Goal: Share content: Share content

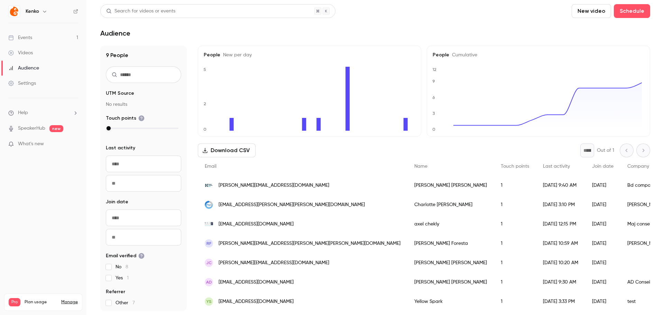
click at [260, 43] on main "Search for videos or events New video Schedule Audience 9 People UTM Source No …" at bounding box center [374, 157] width 577 height 315
click at [38, 34] on link "Events 1" at bounding box center [43, 37] width 86 height 15
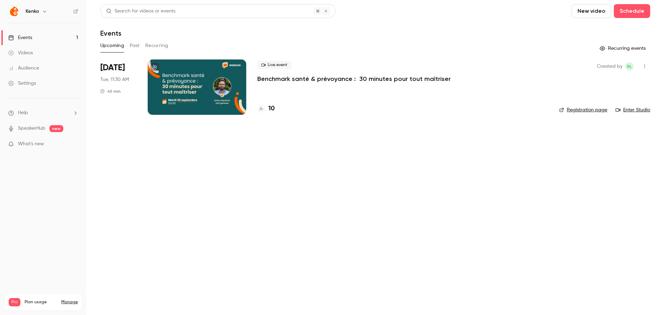
click at [213, 98] on div at bounding box center [197, 86] width 99 height 55
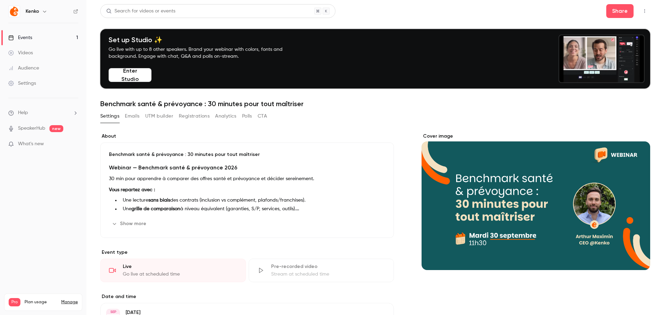
click at [642, 10] on icon "button" at bounding box center [645, 11] width 6 height 5
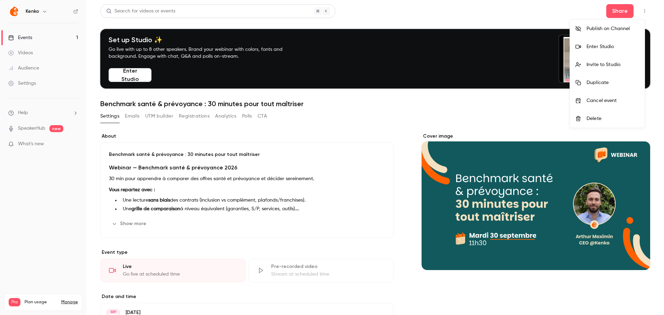
click at [607, 14] on div at bounding box center [332, 157] width 664 height 315
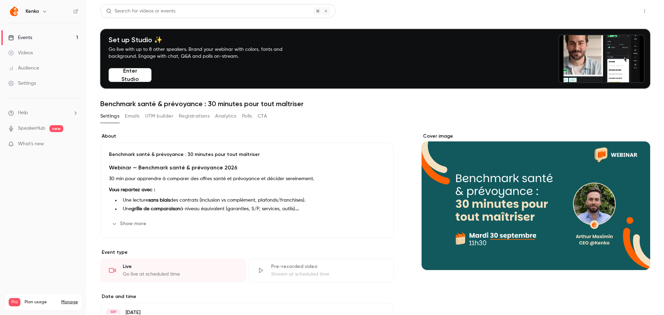
click at [612, 12] on button "Share" at bounding box center [619, 11] width 27 height 14
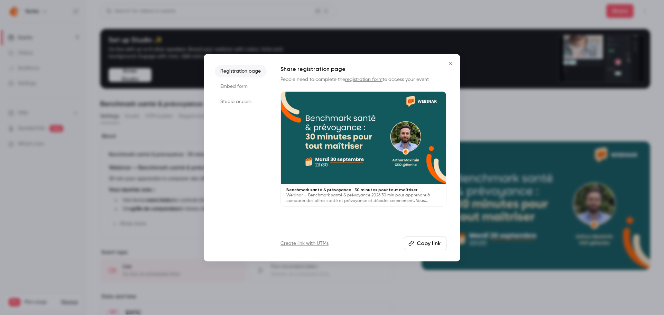
click at [422, 242] on button "Copy link" at bounding box center [425, 243] width 43 height 14
click at [154, 155] on div at bounding box center [332, 157] width 664 height 315
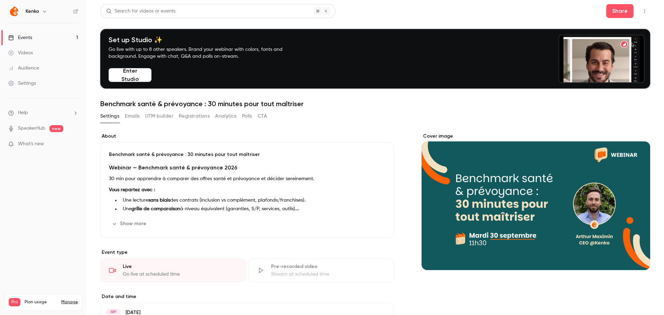
click at [156, 115] on button "UTM builder" at bounding box center [159, 116] width 28 height 11
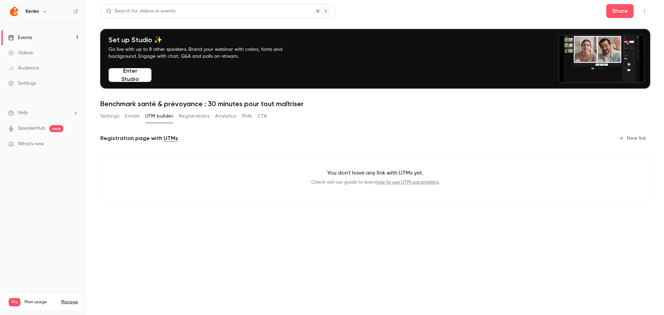
click at [632, 137] on button "New link" at bounding box center [633, 138] width 34 height 11
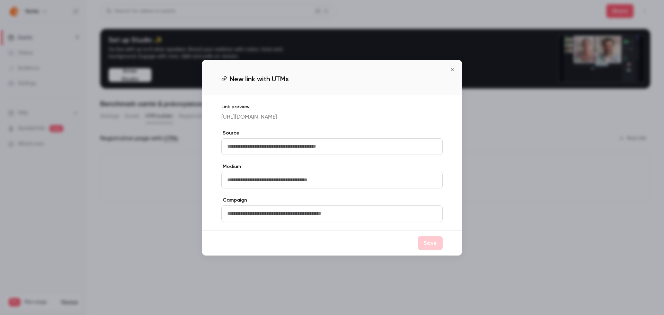
click at [259, 155] on input "text" at bounding box center [331, 146] width 221 height 17
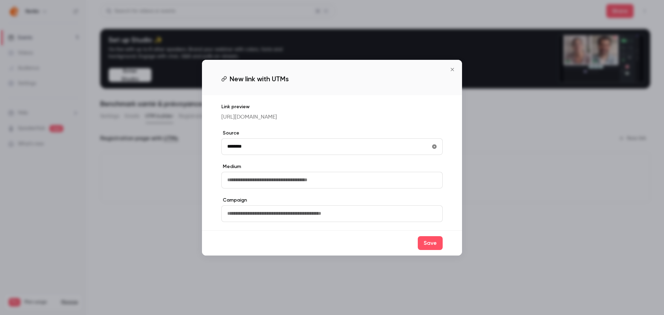
type input "********"
click at [277, 185] on input "text" at bounding box center [331, 180] width 221 height 17
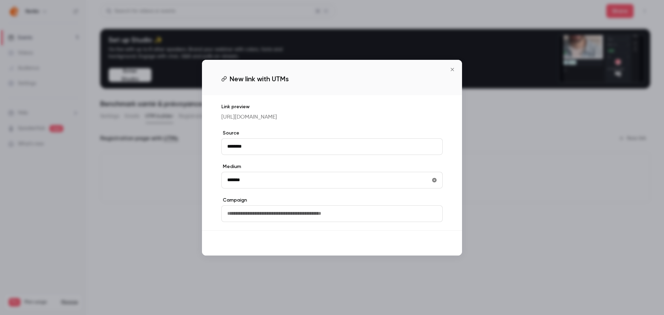
type input "*******"
click at [424, 245] on button "Save" at bounding box center [430, 243] width 25 height 14
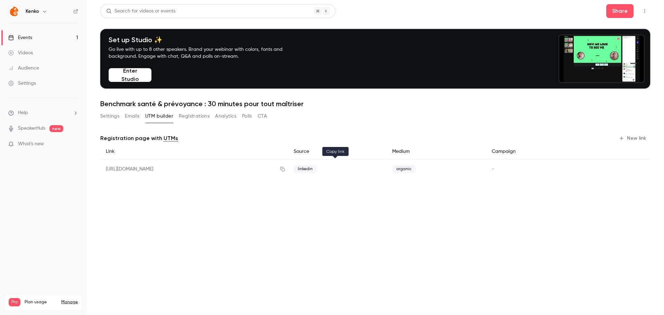
click at [288, 170] on button "button" at bounding box center [282, 168] width 11 height 11
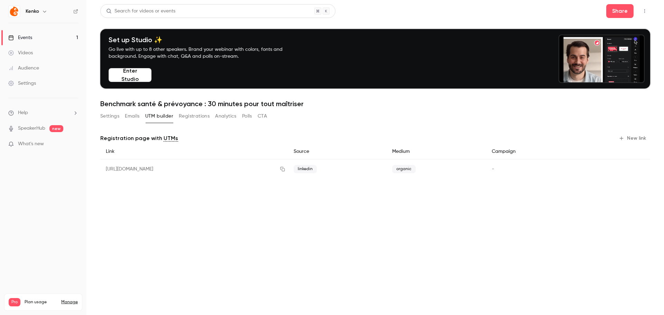
drag, startPoint x: 112, startPoint y: 119, endPoint x: 153, endPoint y: 112, distance: 41.4
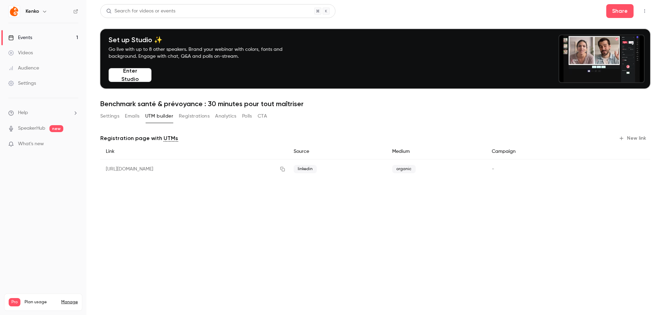
click at [112, 119] on button "Settings" at bounding box center [109, 116] width 19 height 11
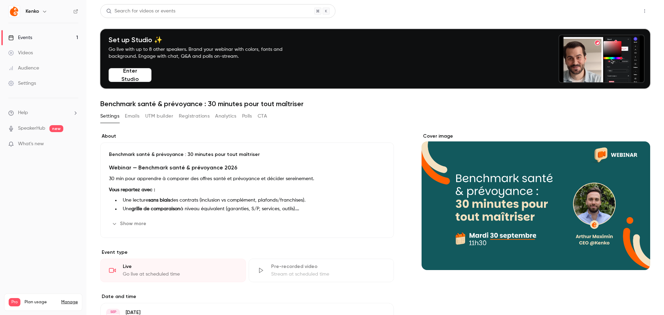
click at [612, 14] on button "Share" at bounding box center [619, 11] width 27 height 14
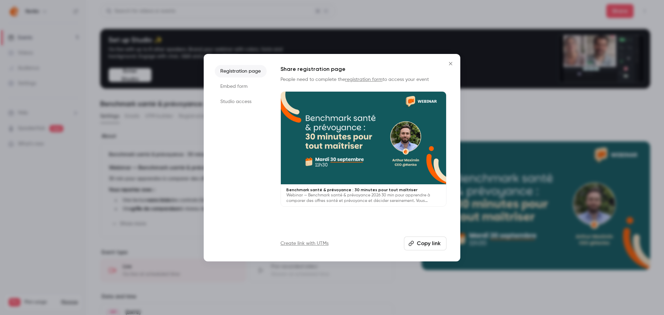
click at [413, 242] on icon "button" at bounding box center [411, 244] width 6 height 6
click at [451, 63] on icon "Close" at bounding box center [450, 63] width 3 height 3
